Goal: Find specific page/section: Find specific page/section

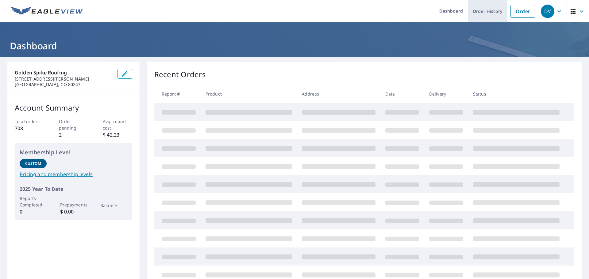
click at [484, 11] on link "Order History" at bounding box center [488, 11] width 40 height 22
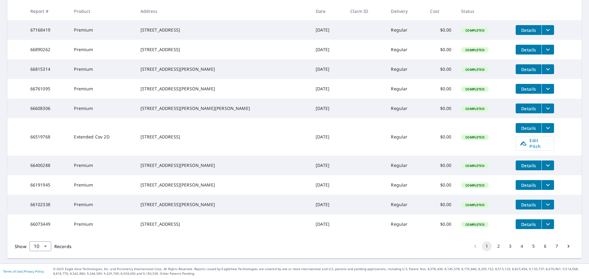
scroll to position [133, 0]
click at [519, 222] on span "Details" at bounding box center [528, 225] width 18 height 6
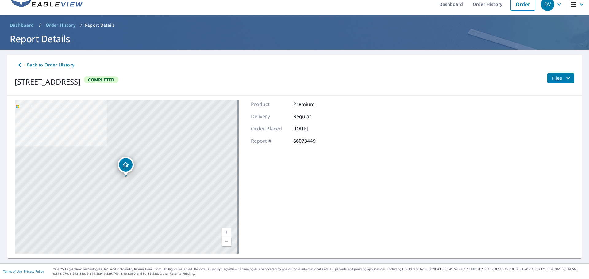
click at [19, 64] on icon at bounding box center [20, 64] width 7 height 7
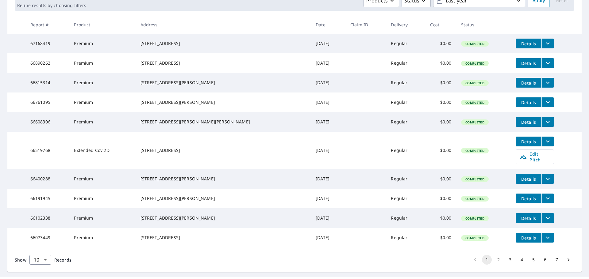
scroll to position [133, 0]
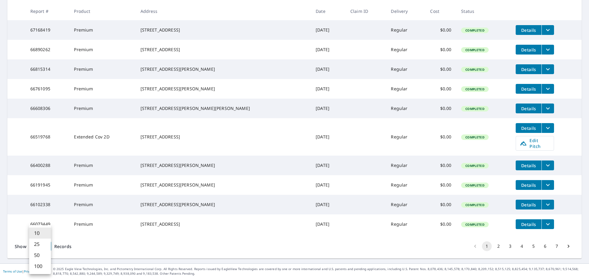
click at [47, 246] on body "DV DV Dashboard Order History Order DV Dashboard / Order History Order History …" at bounding box center [294, 139] width 589 height 279
click at [43, 244] on li "25" at bounding box center [40, 244] width 22 height 11
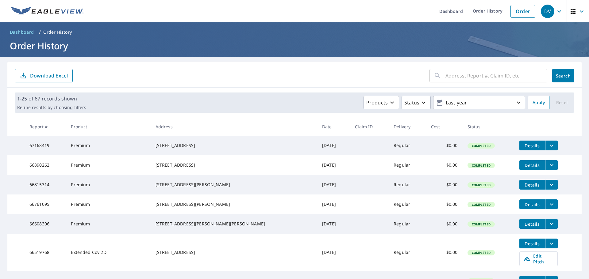
click at [555, 10] on icon "button" at bounding box center [558, 11] width 7 height 7
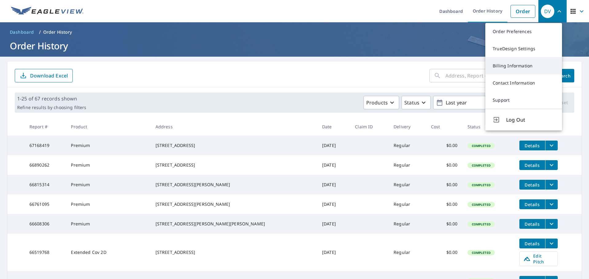
click at [524, 66] on link "Billing Information" at bounding box center [523, 65] width 77 height 17
